Goal: Obtain resource: Obtain resource

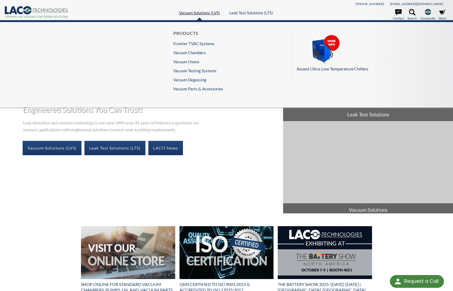
click at [199, 13] on span "Vacuum Solutions (LVS)" at bounding box center [199, 12] width 41 height 5
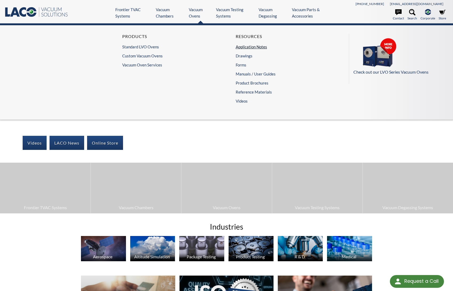
click at [282, 47] on link "Application Notes" at bounding box center [282, 47] width 92 height 6
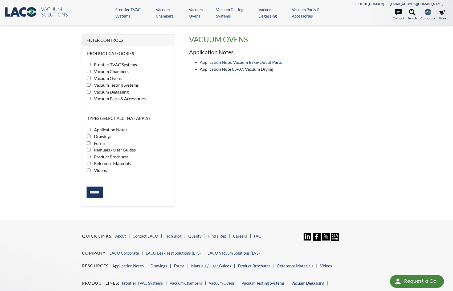
click at [236, 69] on span "Application Note 05-07: Vacuum Drying" at bounding box center [236, 69] width 73 height 5
